Goal: Navigation & Orientation: Find specific page/section

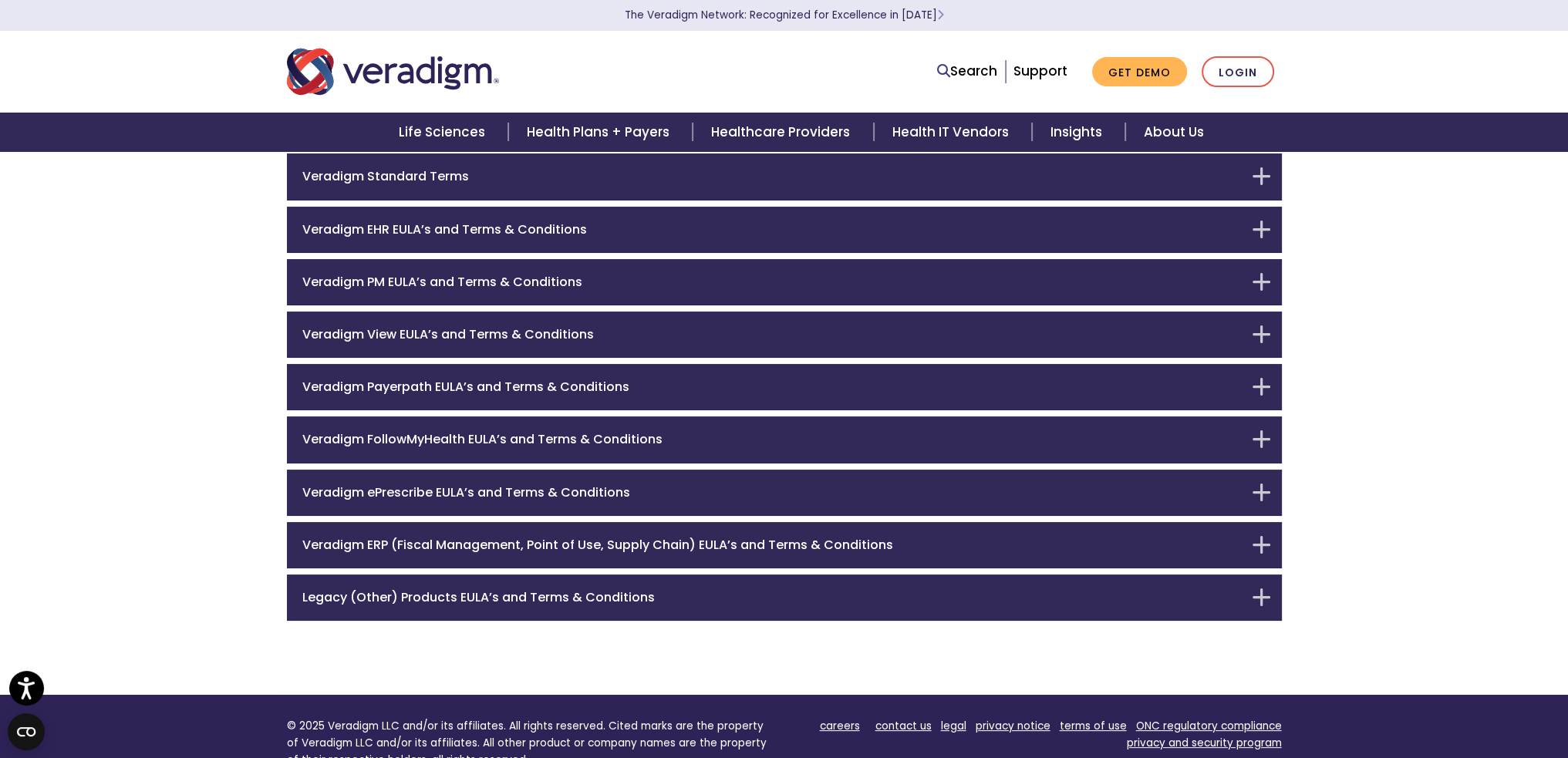
scroll to position [154, 0]
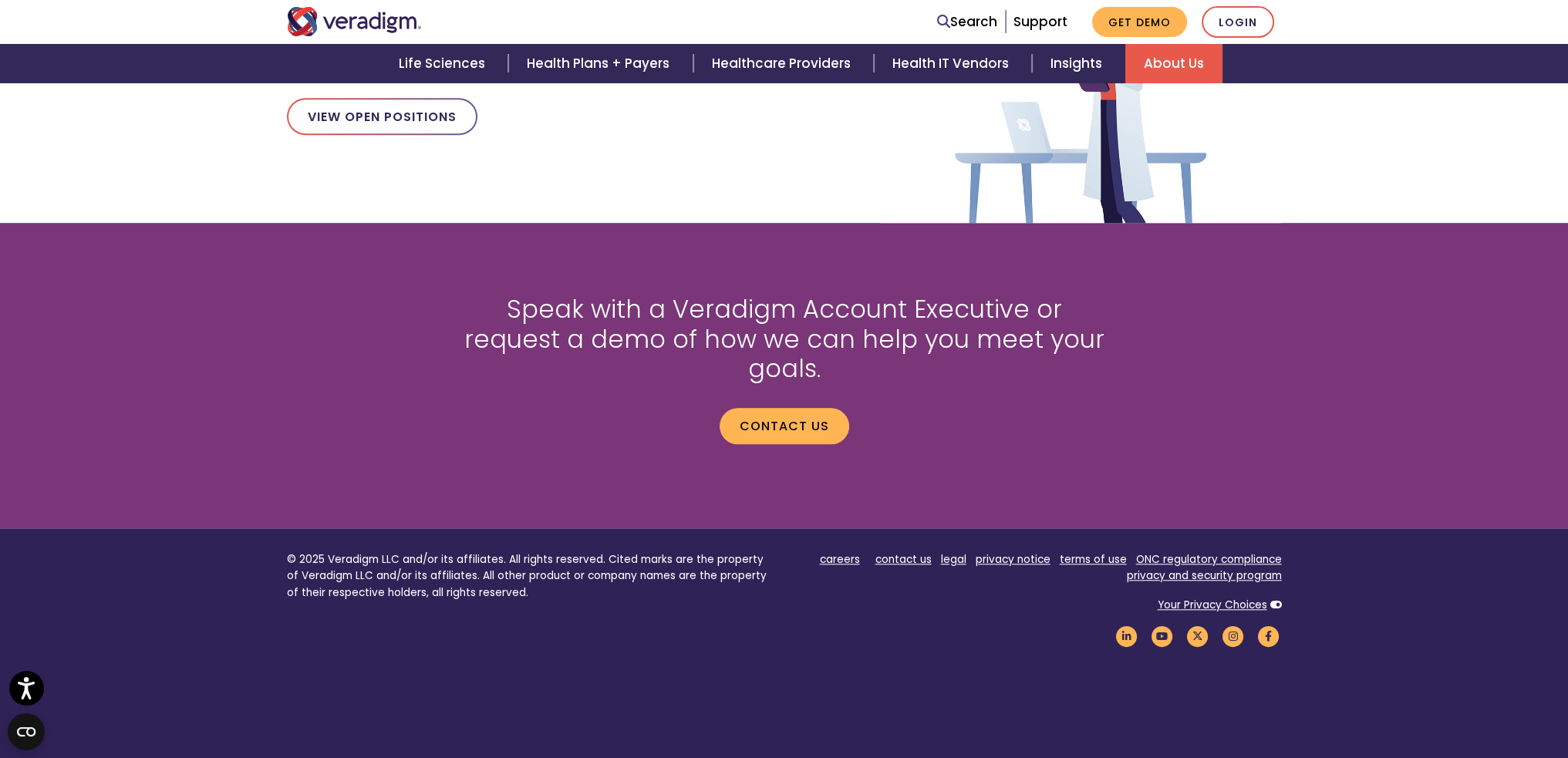
click at [1160, 66] on link "About Us" at bounding box center [1173, 63] width 97 height 39
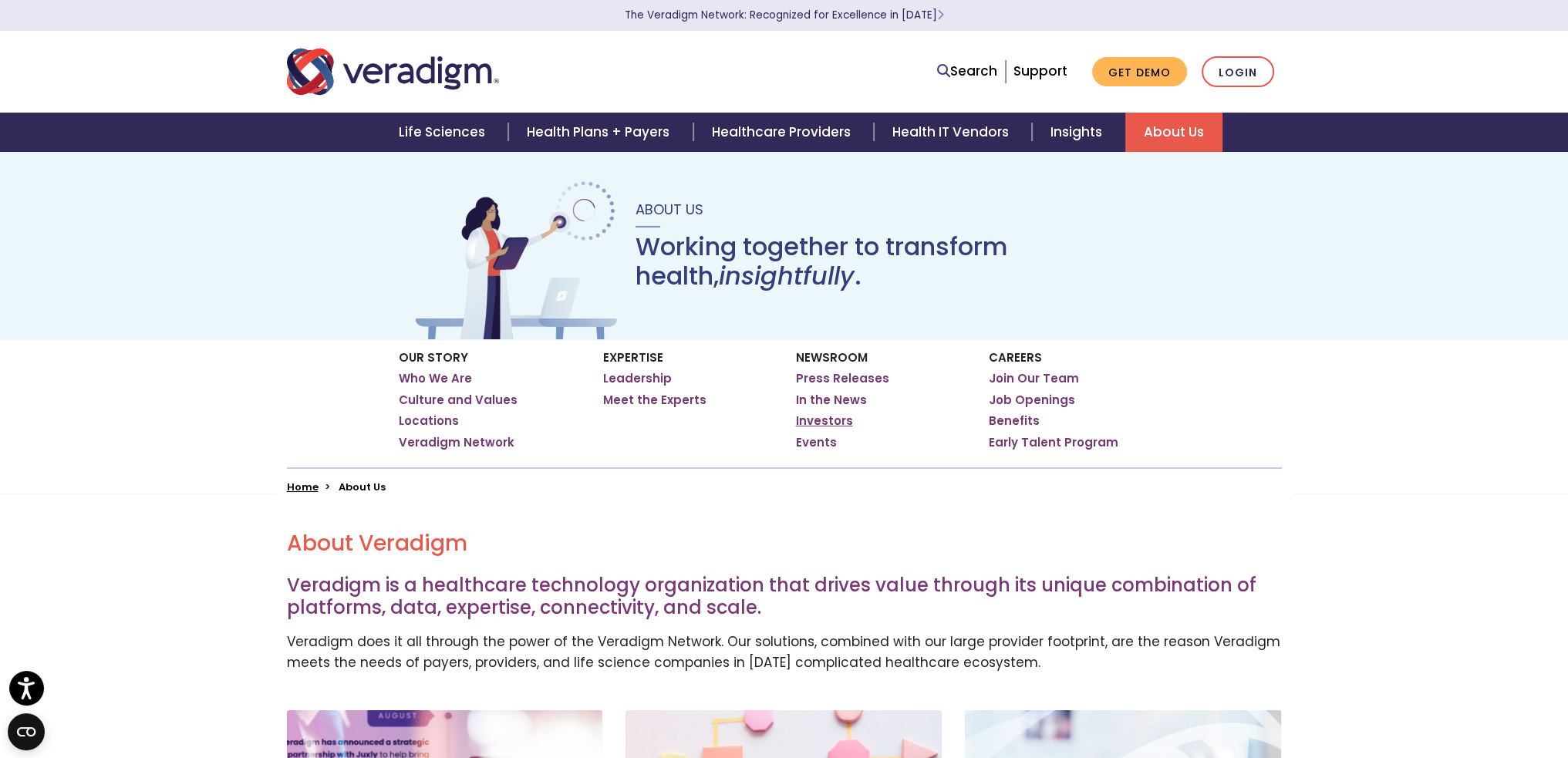
click at [825, 424] on link "Investors" at bounding box center [824, 420] width 57 height 15
